Goal: Task Accomplishment & Management: Manage account settings

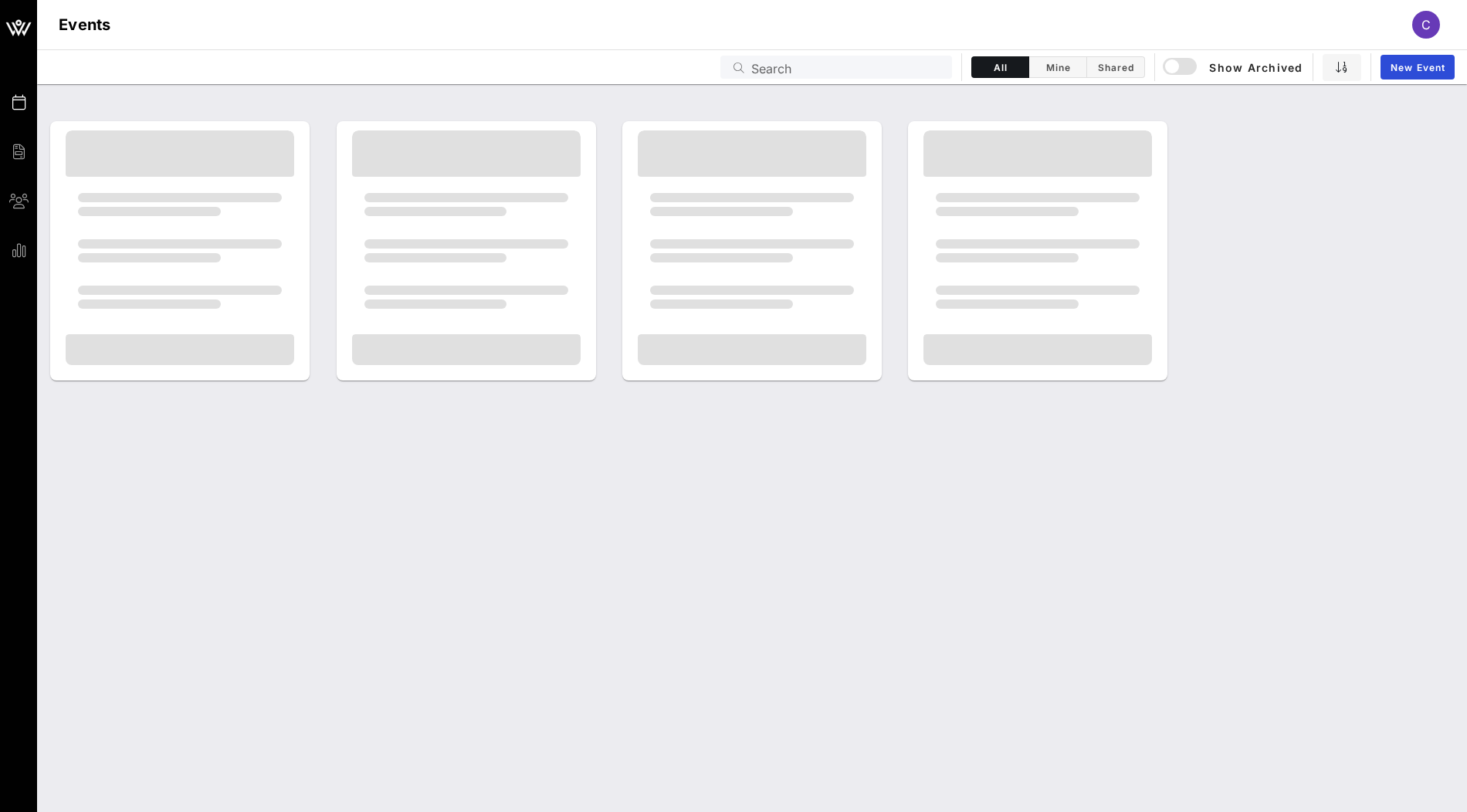
click at [763, 62] on input "Search" at bounding box center [847, 67] width 192 height 20
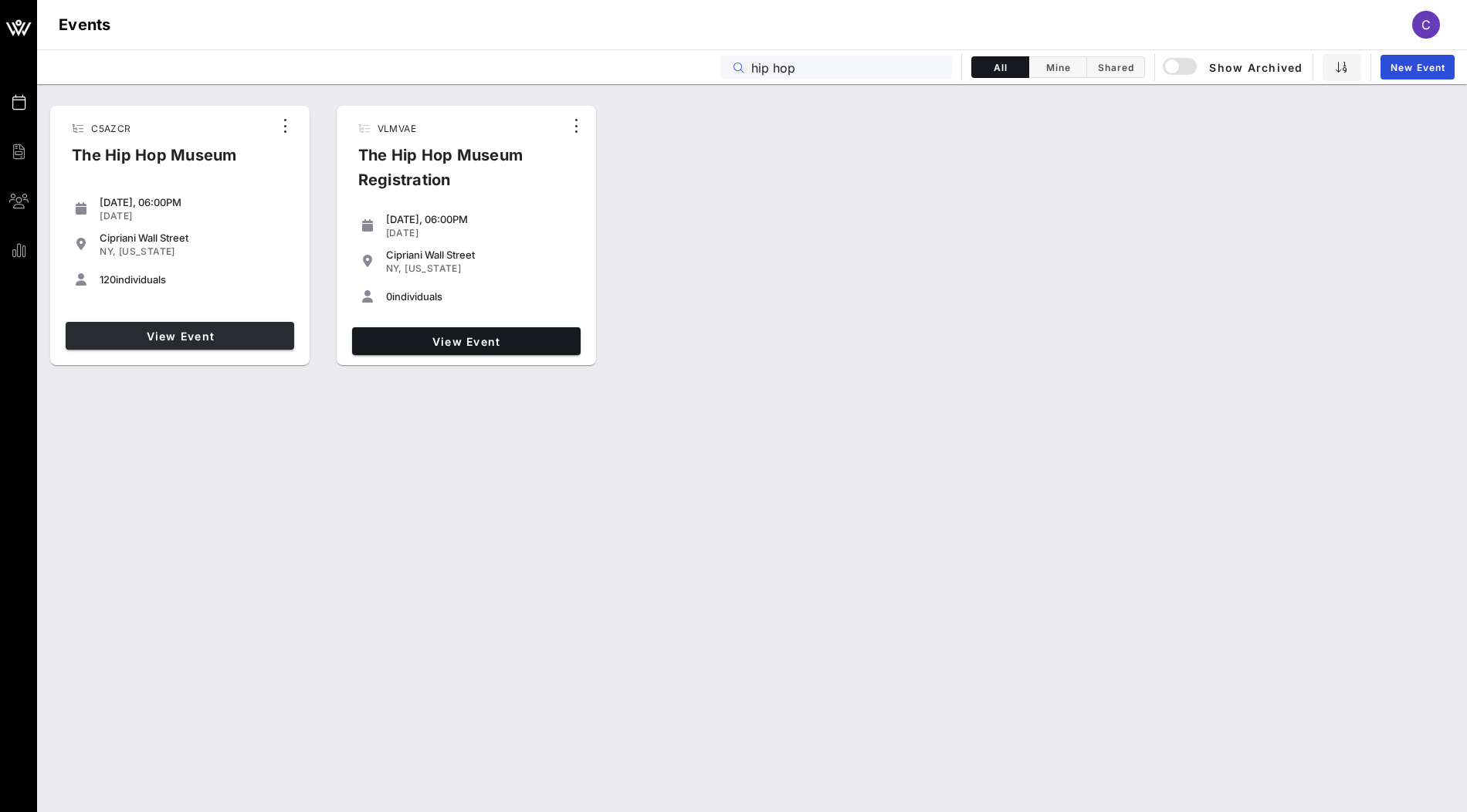
type input "hip hop"
click at [208, 333] on span "View Event" at bounding box center [180, 336] width 216 height 13
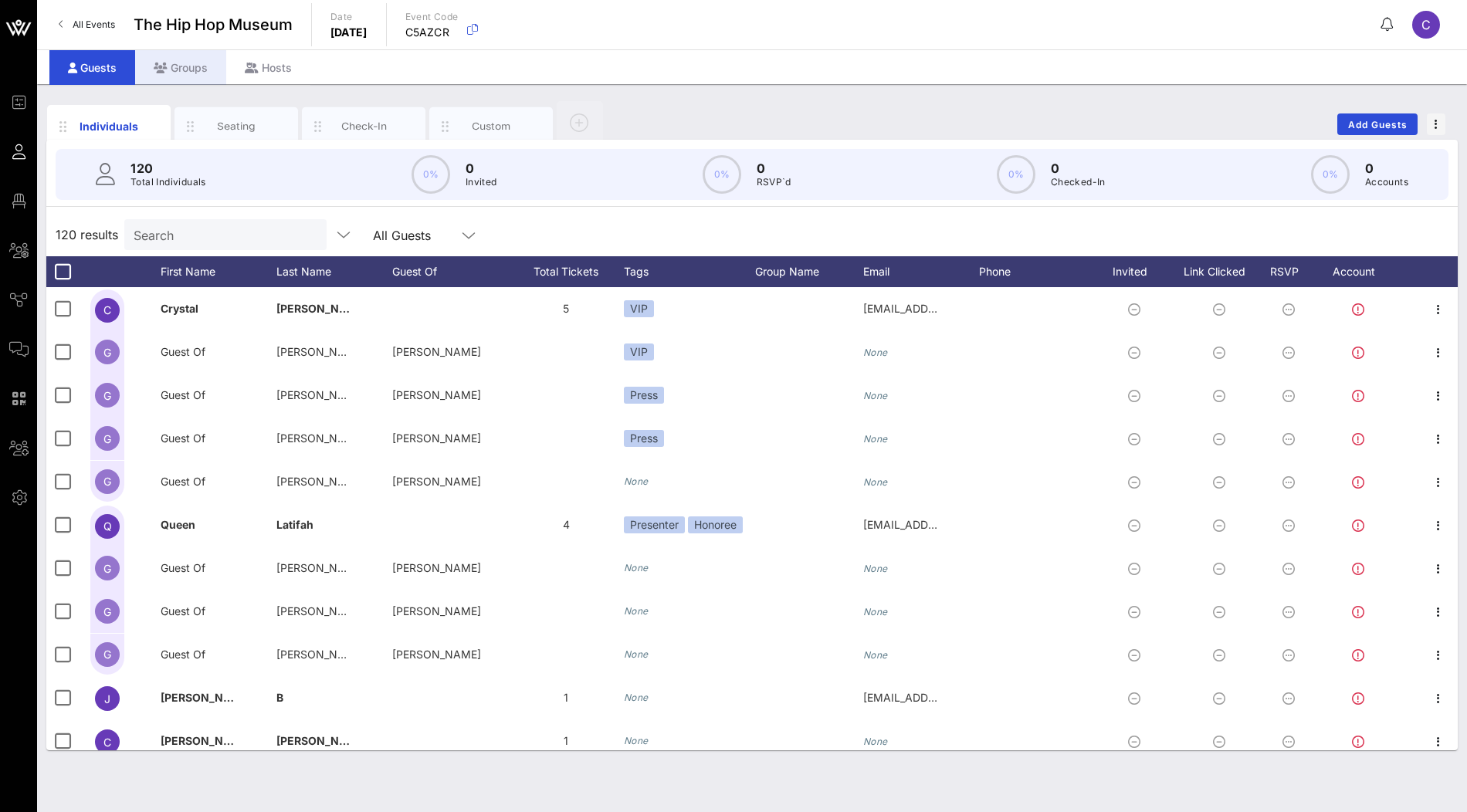
click at [193, 75] on div "Groups" at bounding box center [180, 68] width 91 height 35
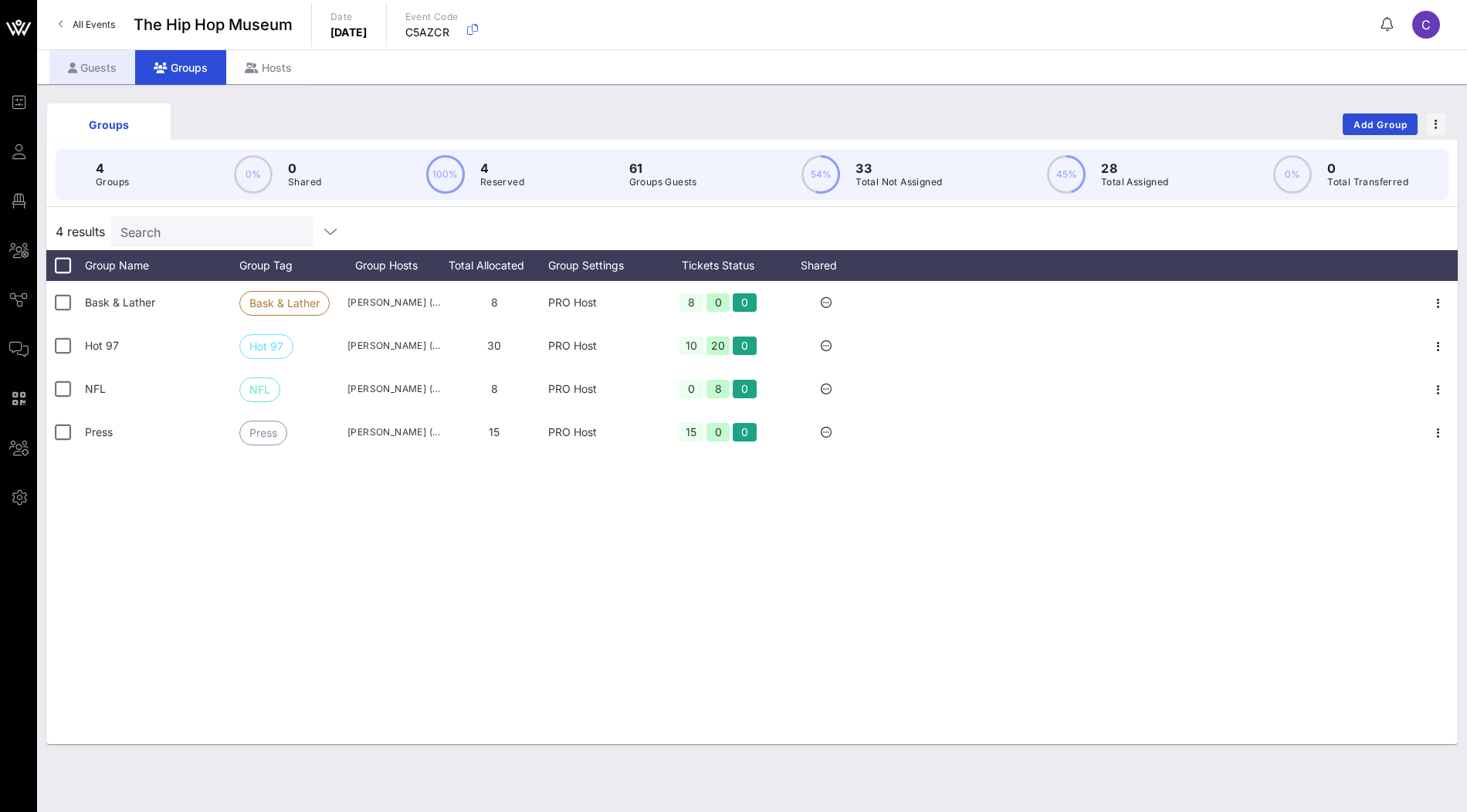
click at [96, 73] on div "Guests" at bounding box center [92, 68] width 85 height 35
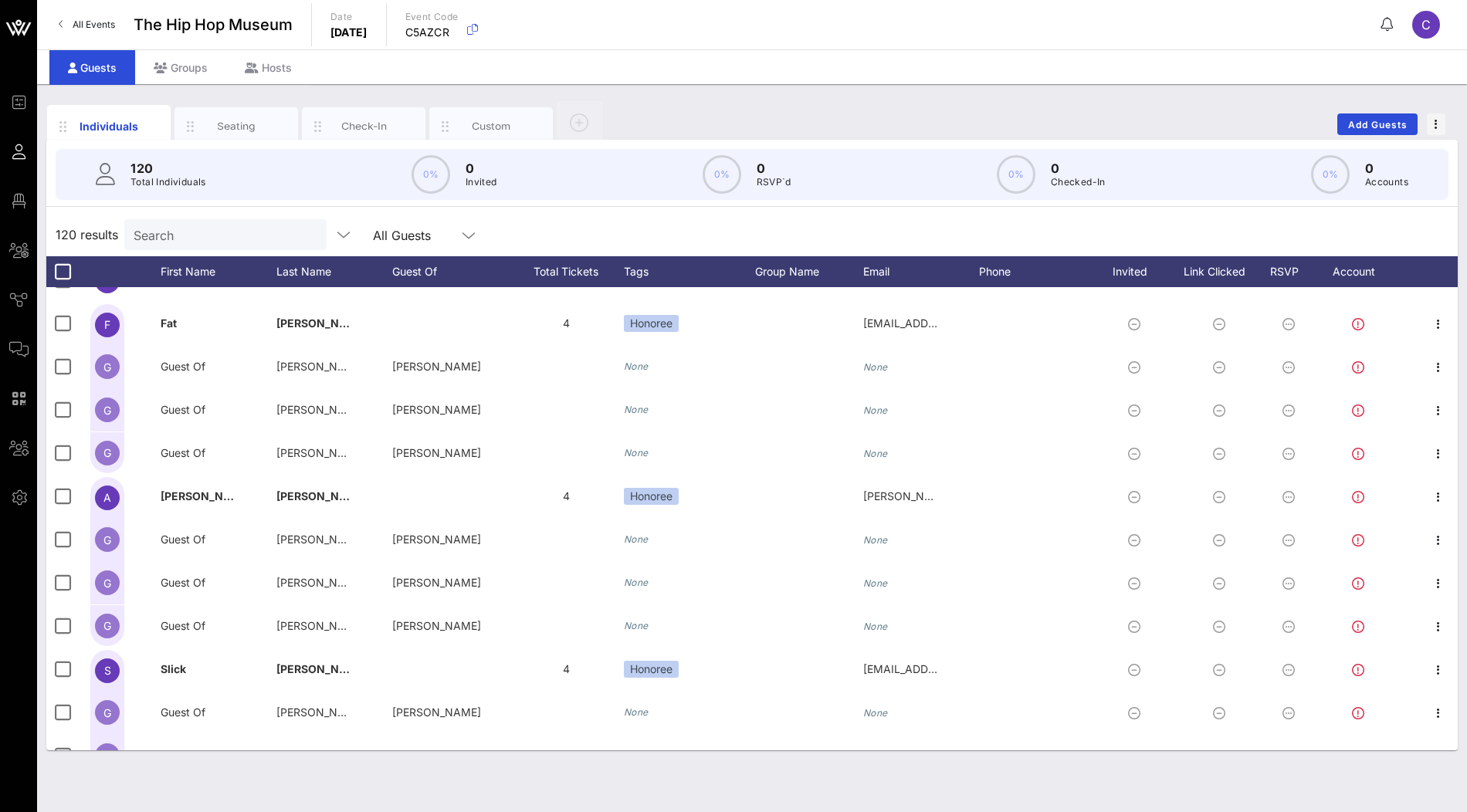
scroll to position [459, 0]
click at [229, 236] on input "text" at bounding box center [224, 234] width 180 height 20
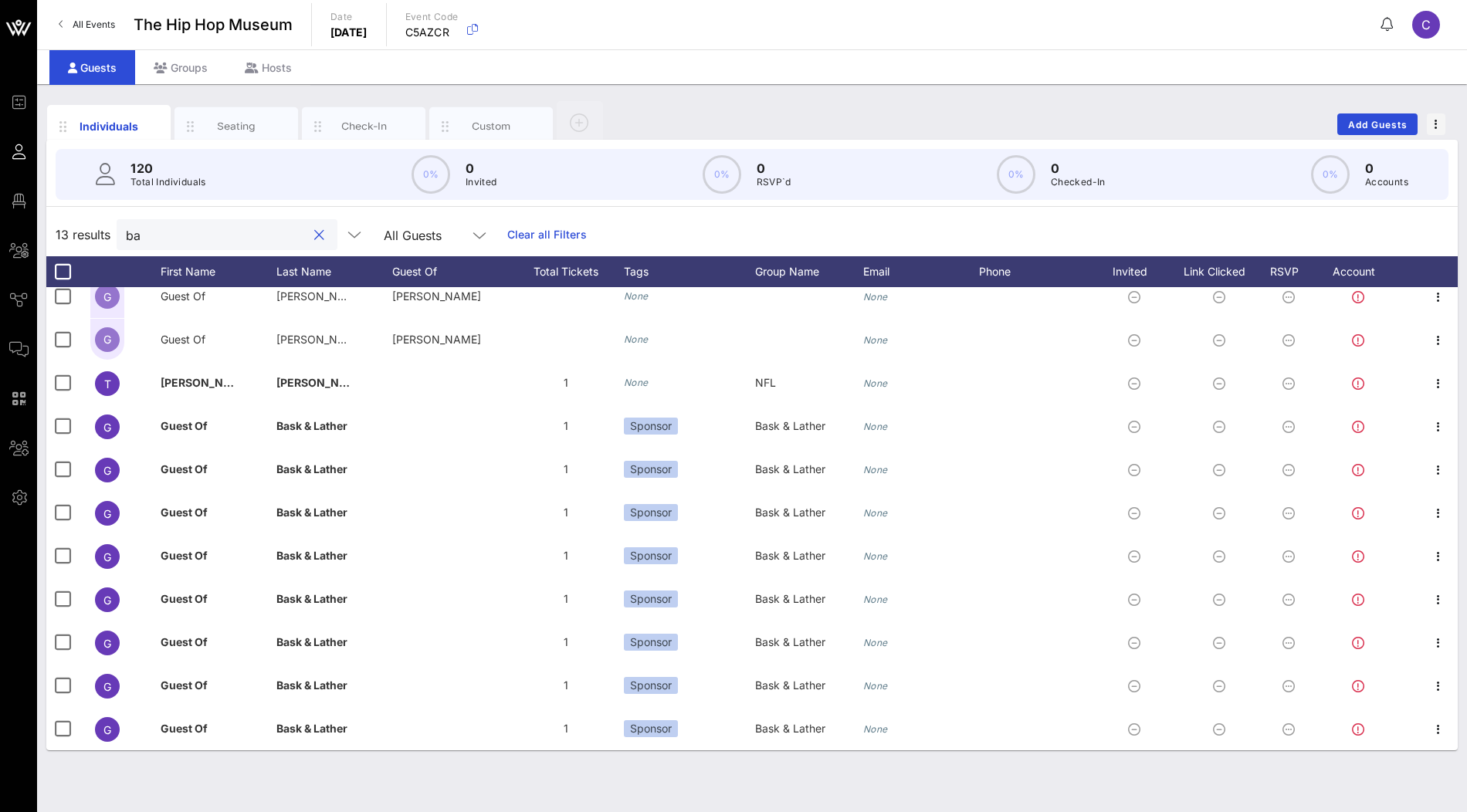
scroll to position [0, 0]
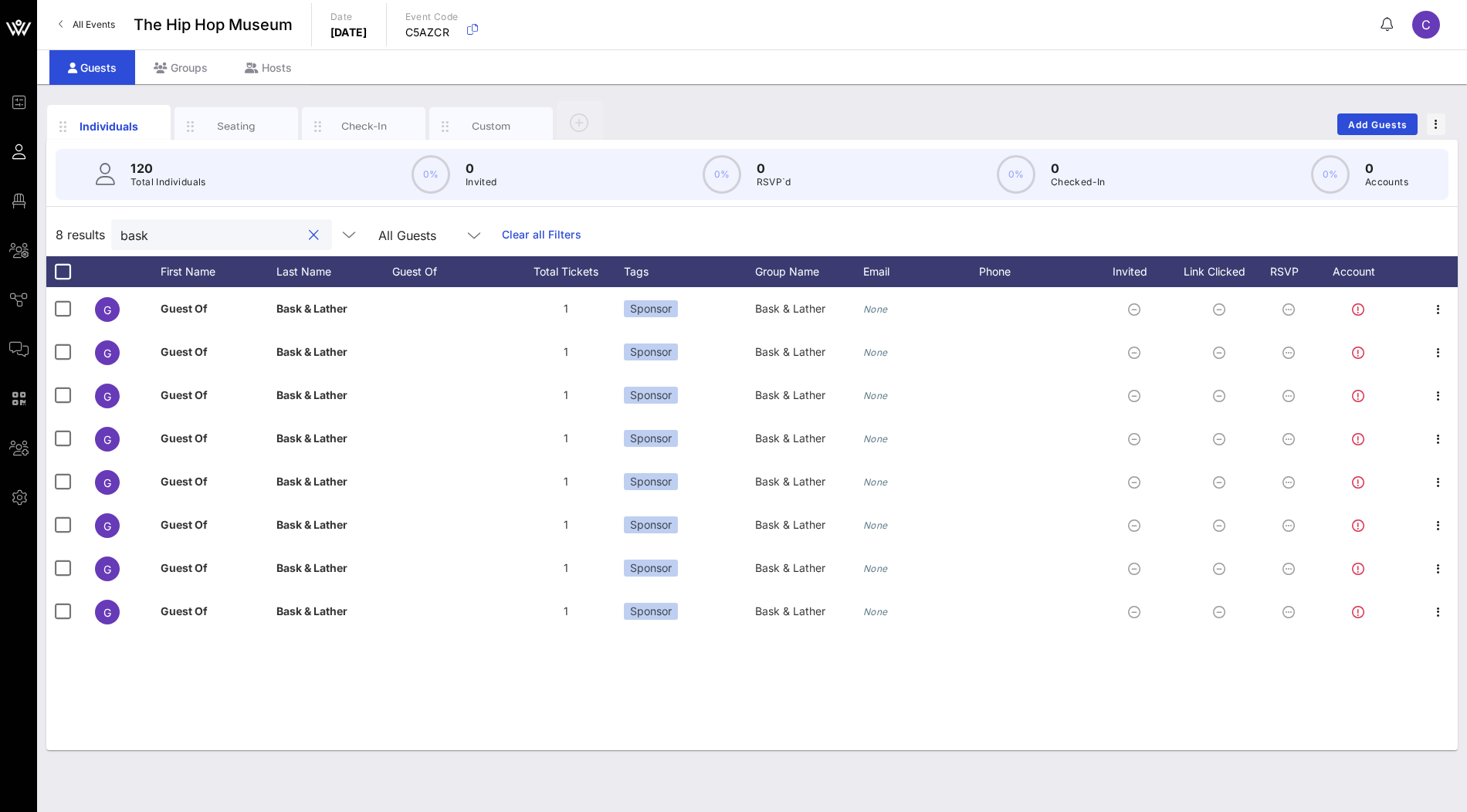
type input "bask"
